Goal: Task Accomplishment & Management: Manage account settings

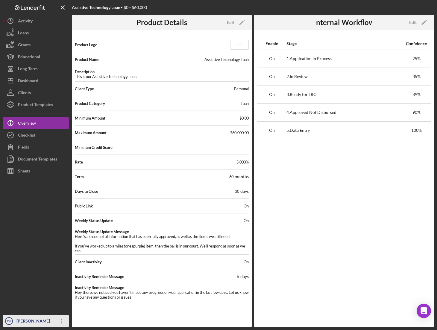
click at [31, 322] on div "[PERSON_NAME]" at bounding box center [34, 321] width 39 height 13
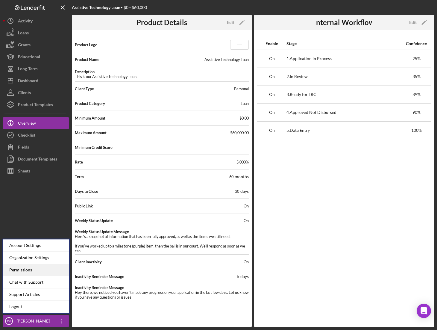
click at [30, 271] on div "Permissions" at bounding box center [36, 270] width 66 height 12
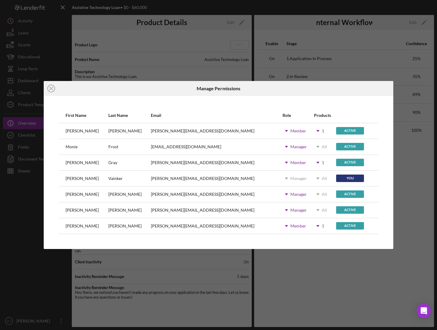
click at [279, 164] on icon "Icon/Dropdown Arrow" at bounding box center [286, 162] width 15 height 15
click at [314, 164] on div "Icon/Dropdown Arrow 1" at bounding box center [325, 162] width 22 height 15
click at [310, 163] on icon "Icon/Dropdown Arrow" at bounding box center [317, 162] width 15 height 15
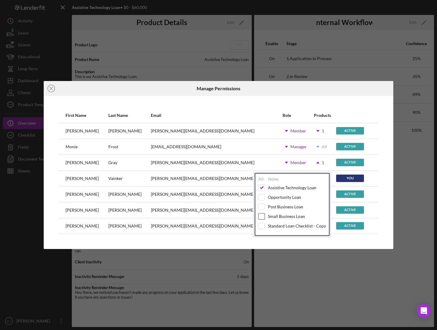
click at [262, 217] on input "checkbox" at bounding box center [262, 217] width 6 height 6
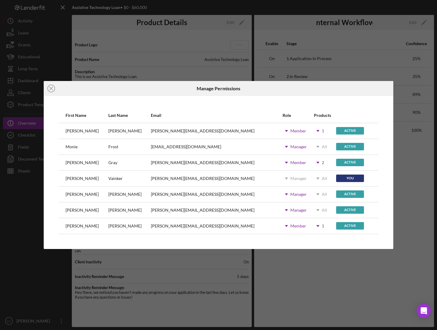
click at [221, 243] on div "First Name Last Name Email Role Products [PERSON_NAME] [PERSON_NAME][EMAIL_ADDR…" at bounding box center [219, 172] width 350 height 153
click at [310, 163] on icon "Icon/Dropdown Arrow" at bounding box center [317, 162] width 15 height 15
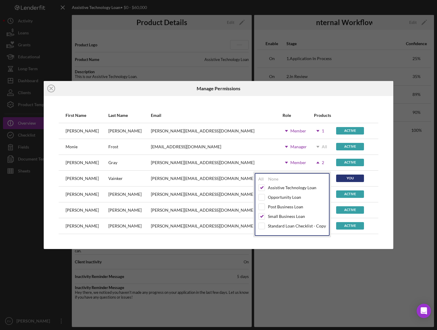
click at [310, 164] on icon "Icon/Dropdown Arrow" at bounding box center [317, 162] width 15 height 15
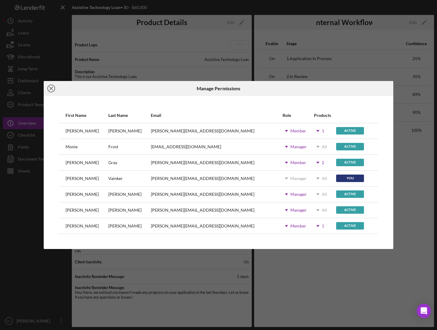
click at [49, 88] on icon "Icon/Close" at bounding box center [51, 88] width 15 height 15
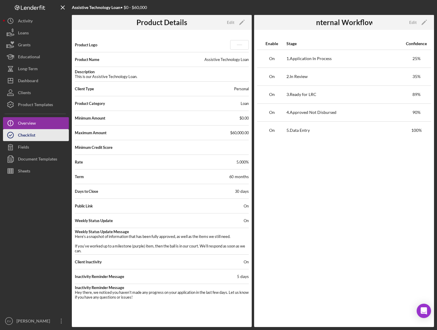
click at [29, 130] on div "Checklist" at bounding box center [26, 135] width 17 height 13
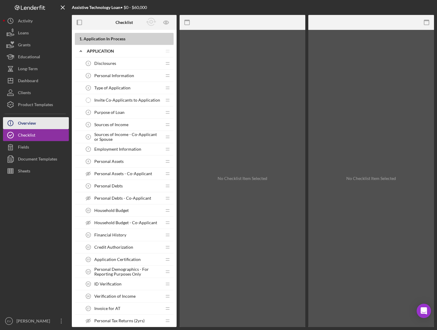
click at [34, 122] on div "Overview" at bounding box center [27, 123] width 18 height 13
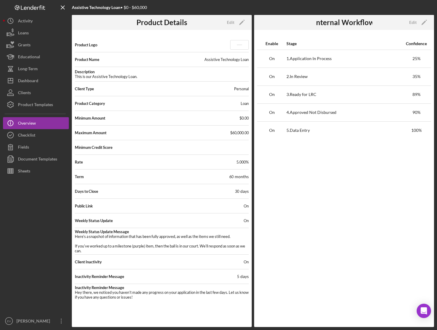
click at [38, 111] on div "Icon/History Activity Loans Grants Educational Long-Term Icon/Dashboard Dashboa…" at bounding box center [36, 171] width 66 height 312
click at [40, 104] on div "Product Templates" at bounding box center [35, 105] width 35 height 13
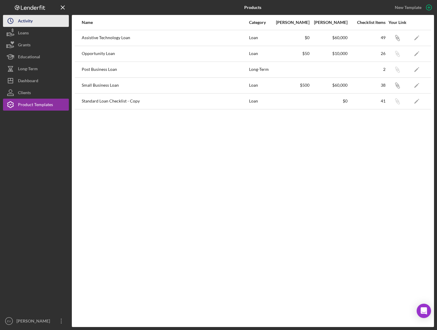
click at [29, 26] on div "Activity" at bounding box center [25, 21] width 15 height 13
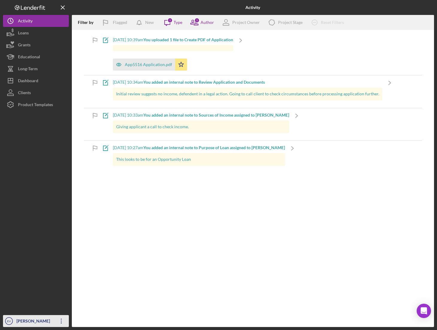
click at [35, 325] on div "[PERSON_NAME]" at bounding box center [34, 321] width 39 height 13
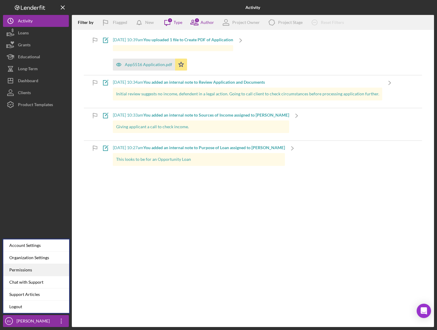
click at [39, 271] on div "Permissions" at bounding box center [36, 270] width 66 height 12
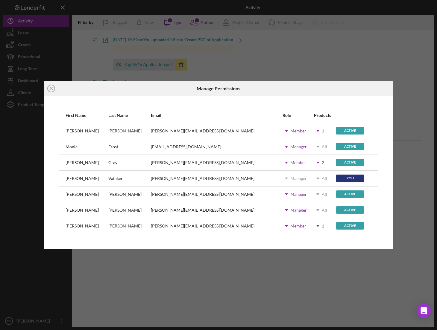
click at [310, 133] on icon "Icon/Dropdown Arrow" at bounding box center [317, 131] width 15 height 15
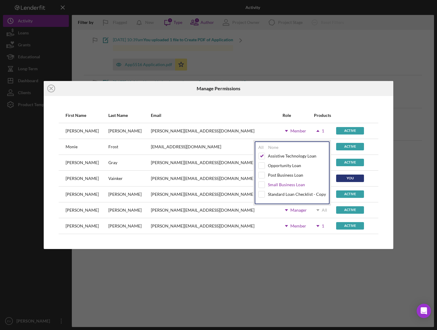
click at [285, 187] on div "Small Business Loan" at bounding box center [286, 185] width 37 height 5
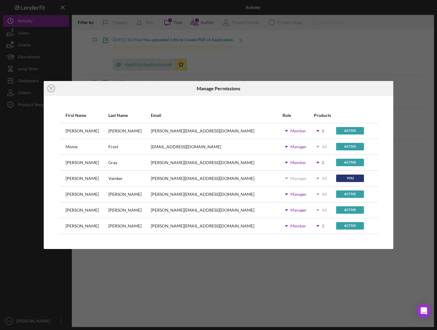
click at [248, 245] on div "First Name Last Name Email Role Products [PERSON_NAME] [PERSON_NAME][EMAIL_ADDR…" at bounding box center [219, 172] width 350 height 153
click at [49, 89] on icon "Icon/Close" at bounding box center [51, 88] width 15 height 15
